Goal: Transaction & Acquisition: Subscribe to service/newsletter

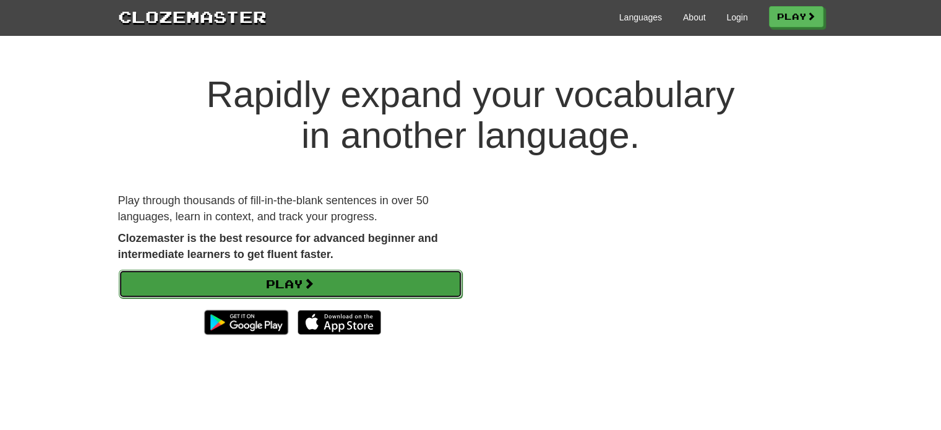
click at [310, 282] on span at bounding box center [308, 283] width 11 height 11
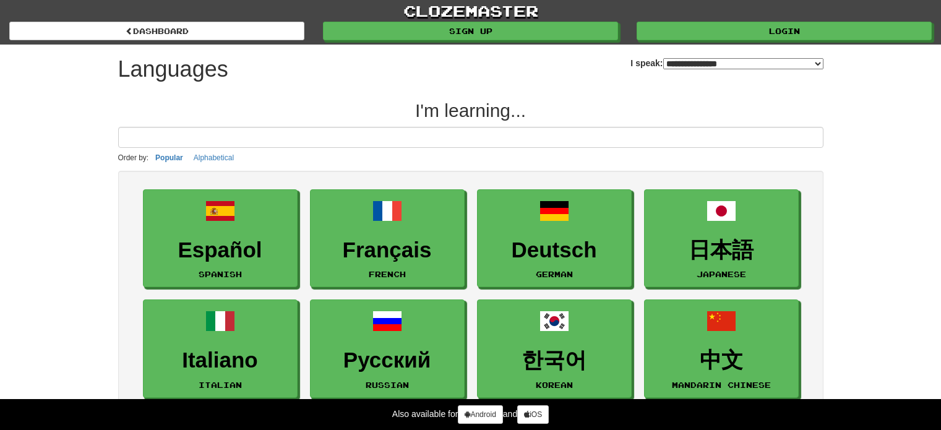
select select "*******"
click at [725, 60] on select "**********" at bounding box center [743, 63] width 160 height 11
